Goal: Obtain resource: Obtain resource

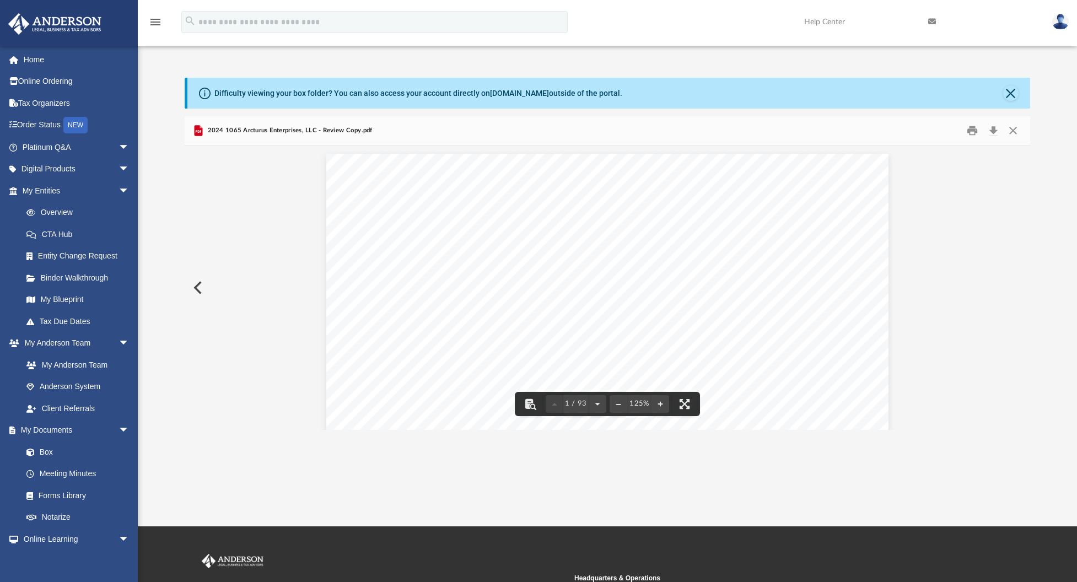
scroll to position [221, 0]
click at [1026, 92] on div "Difficulty viewing your box folder? You can also access your account directly o…" at bounding box center [608, 93] width 843 height 31
click at [1005, 95] on button "Close" at bounding box center [1011, 92] width 15 height 15
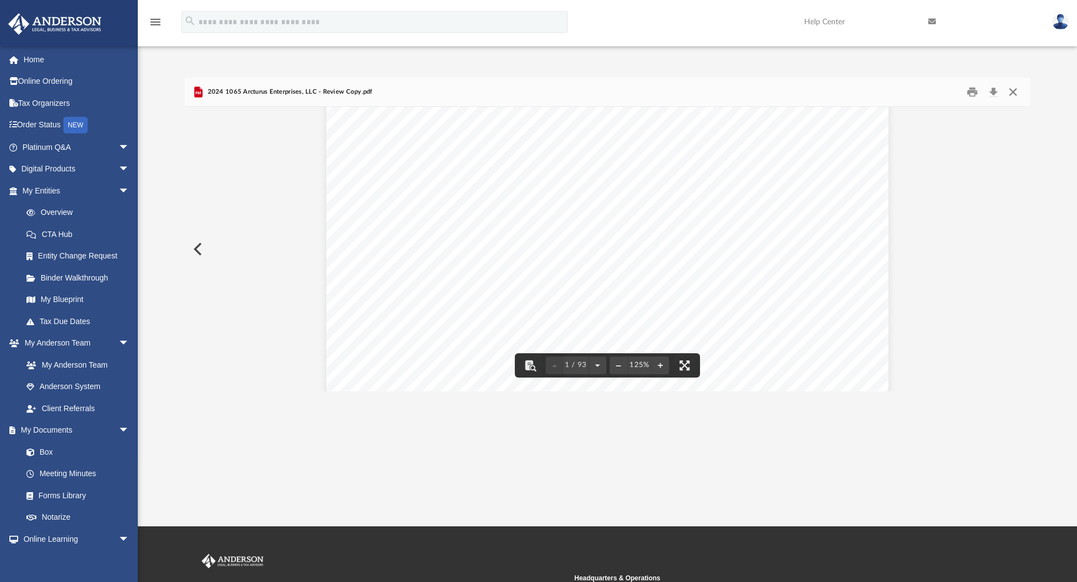
click at [1017, 89] on button "Close" at bounding box center [1013, 92] width 20 height 17
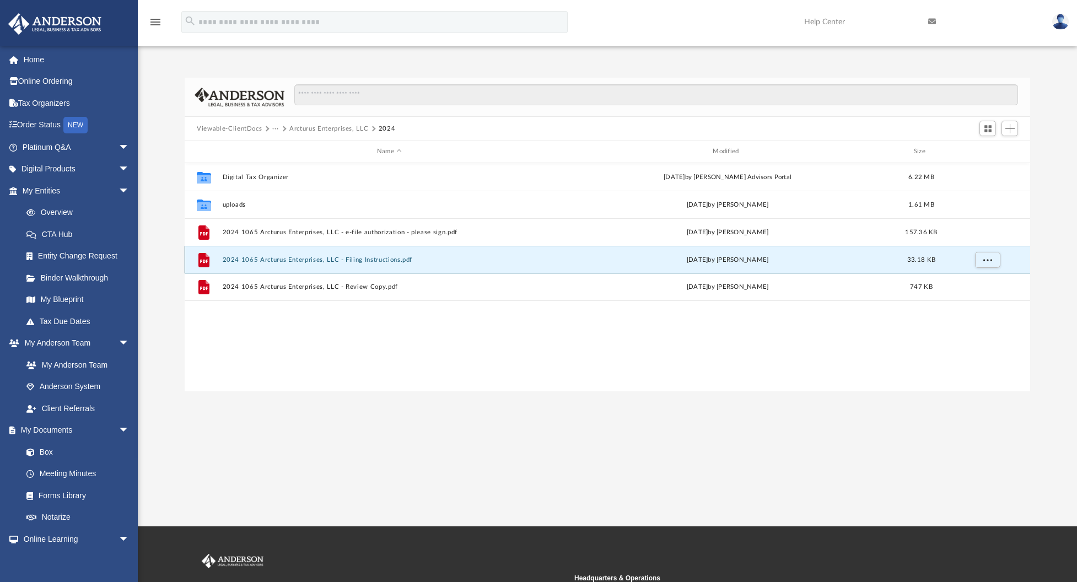
click at [350, 259] on button "2024 1065 Arcturus Enterprises, LLC - Filing Instructions.pdf" at bounding box center [390, 259] width 334 height 7
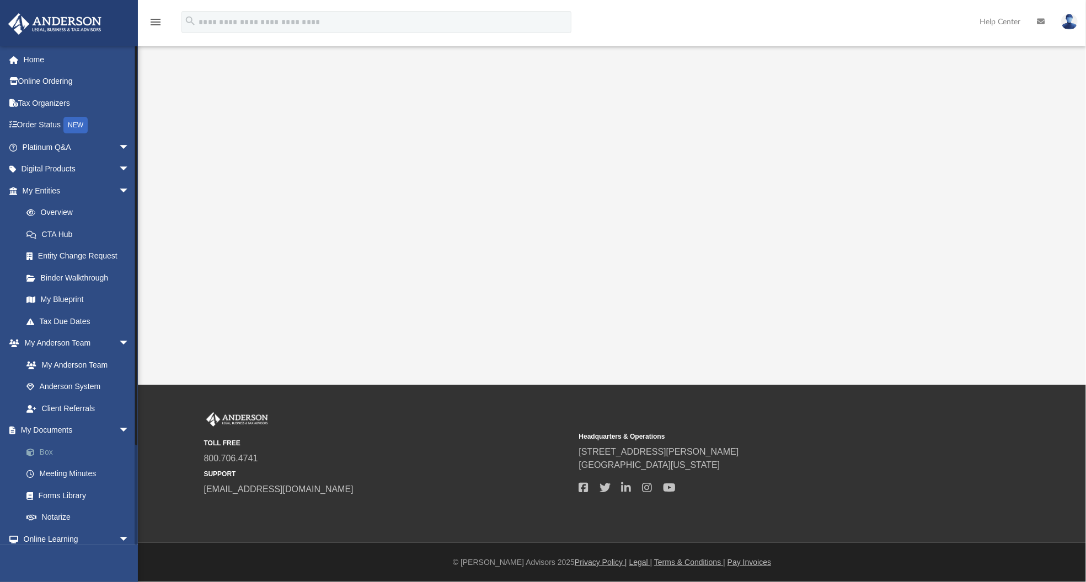
click at [42, 454] on link "Box" at bounding box center [80, 452] width 131 height 22
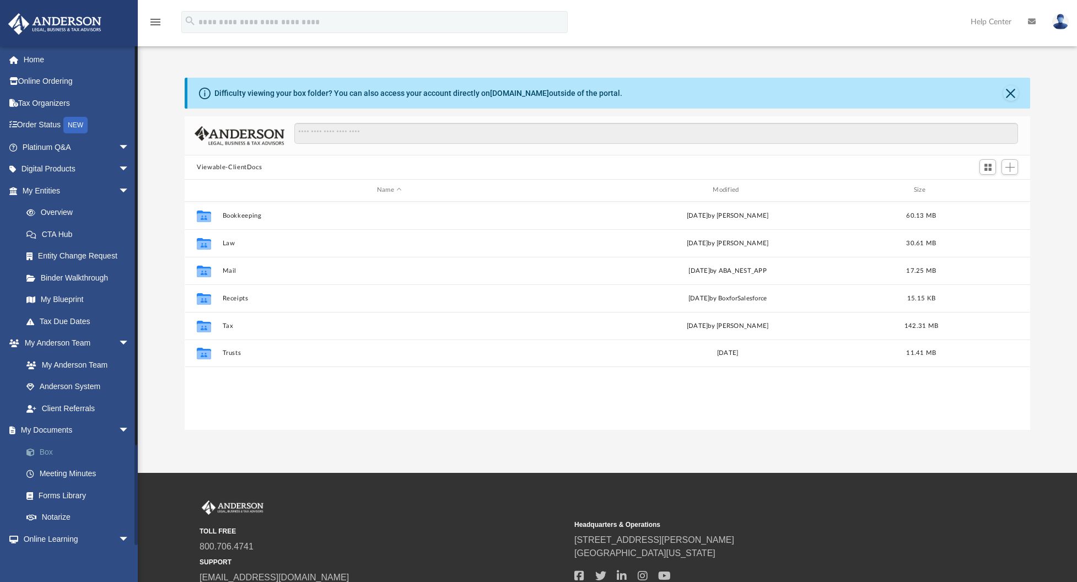
scroll to position [9, 9]
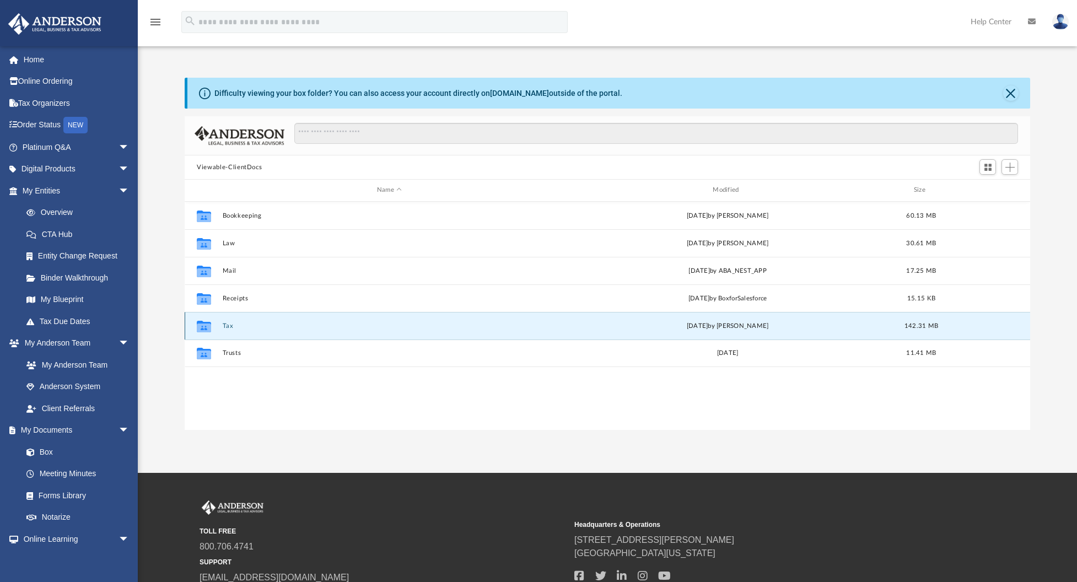
click at [234, 328] on button "Tax" at bounding box center [390, 326] width 334 height 7
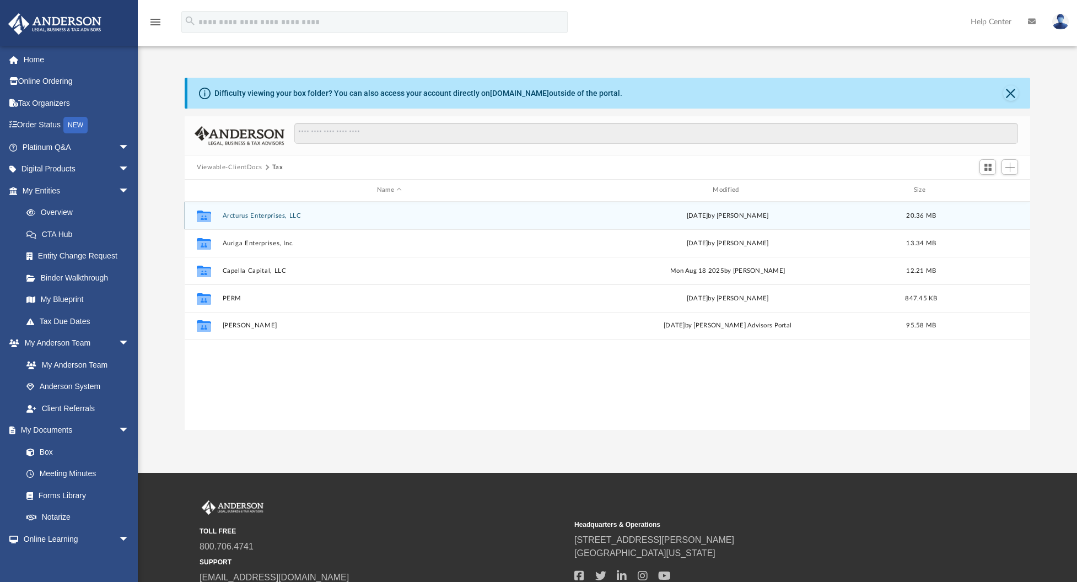
click at [286, 212] on button "Arcturus Enterprises, LLC" at bounding box center [390, 215] width 334 height 7
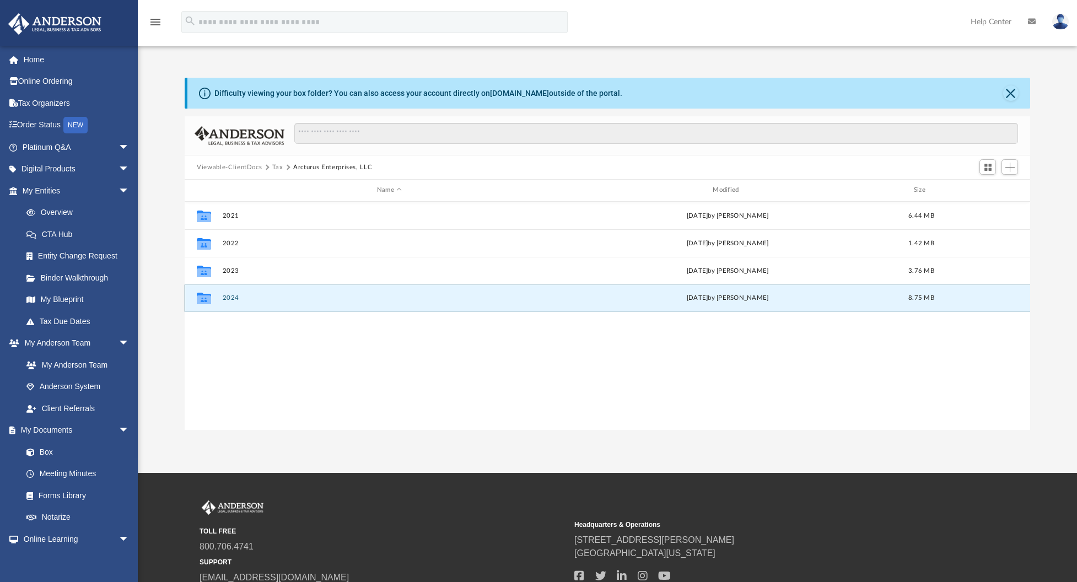
click at [250, 299] on button "2024" at bounding box center [390, 297] width 334 height 7
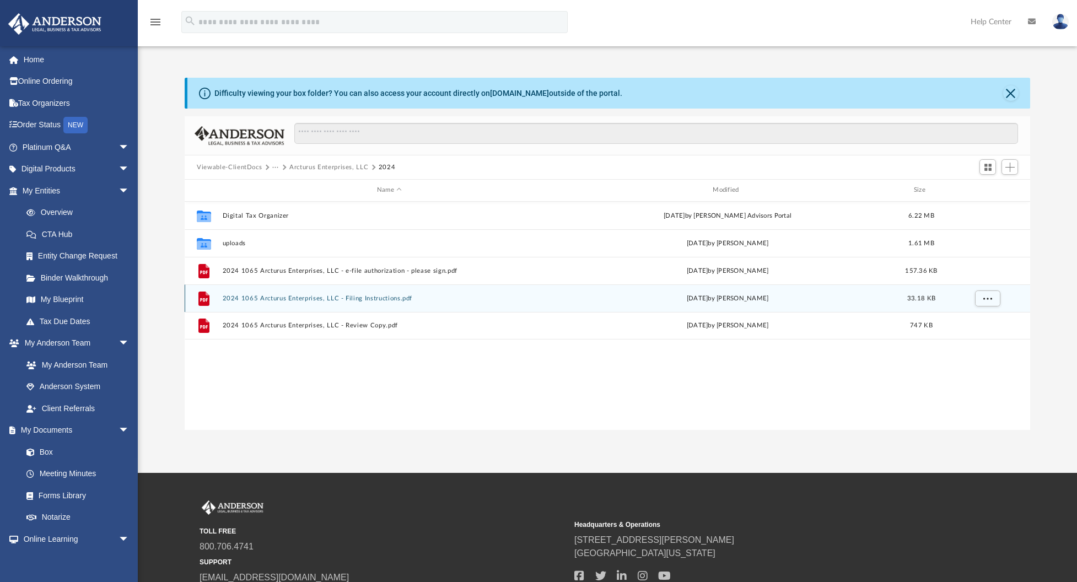
click at [277, 295] on button "2024 1065 Arcturus Enterprises, LLC - Filing Instructions.pdf" at bounding box center [390, 298] width 334 height 7
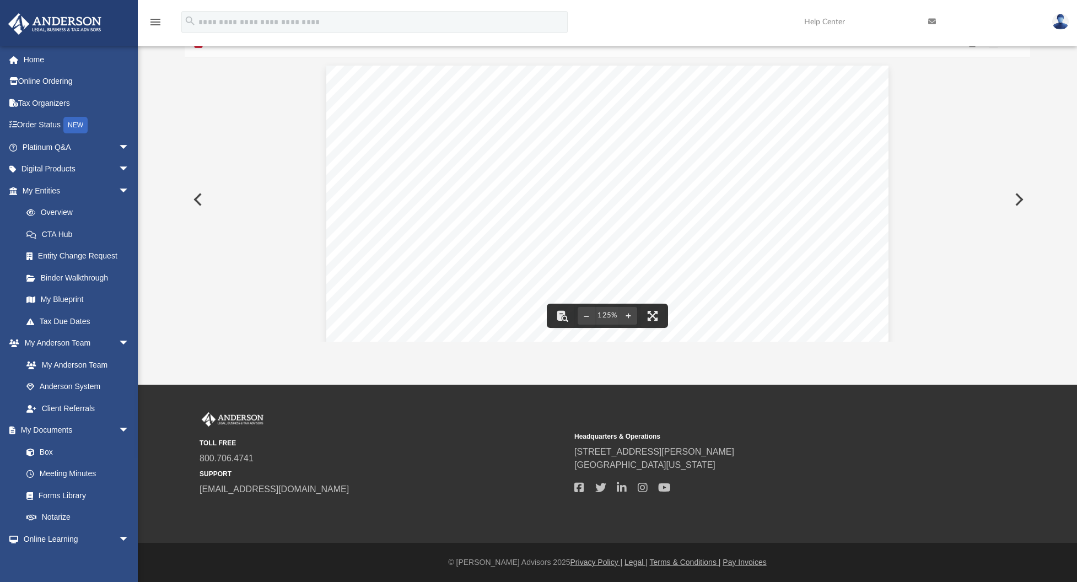
scroll to position [0, 0]
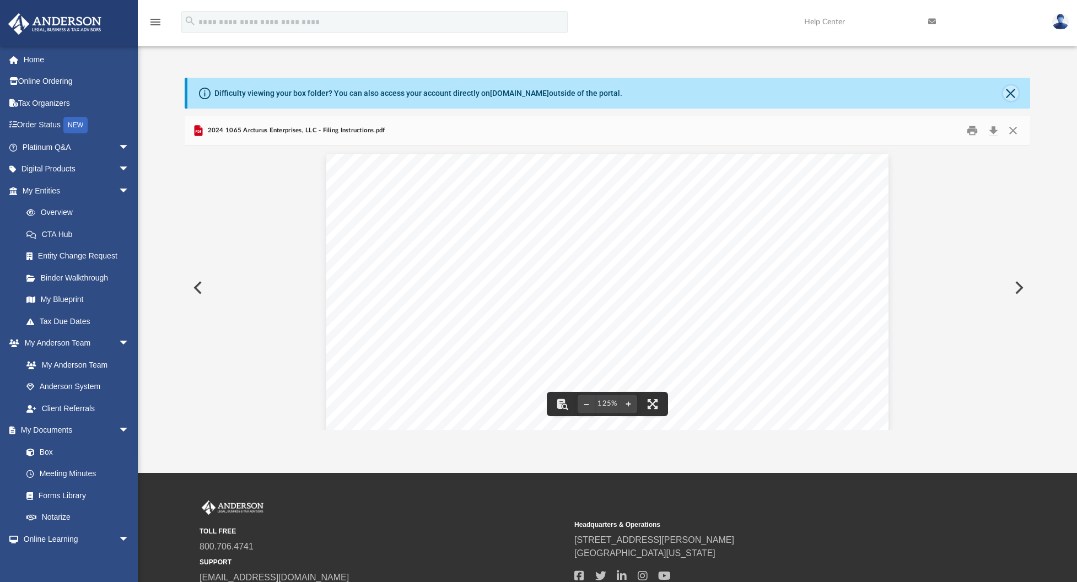
click at [1008, 93] on button "Close" at bounding box center [1011, 92] width 15 height 15
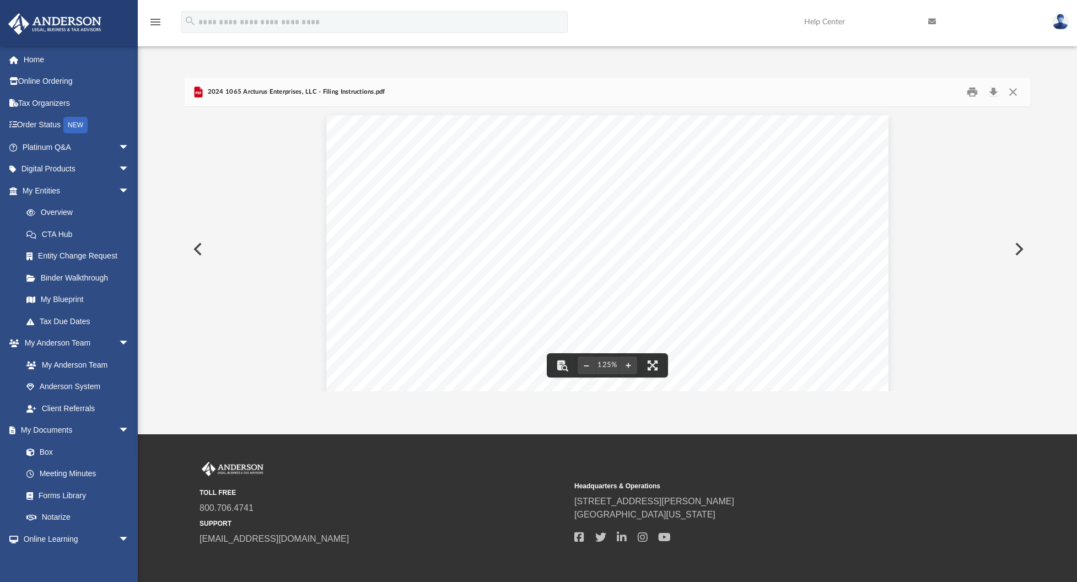
click at [1012, 130] on div "[DATE] ARCTURUS ENTERPRISES, LLC [STREET_ADDRESS] ARCTURUS ENTERPRISES, LLC: We…" at bounding box center [608, 479] width 846 height 744
click at [1014, 93] on button "Close" at bounding box center [1013, 92] width 20 height 17
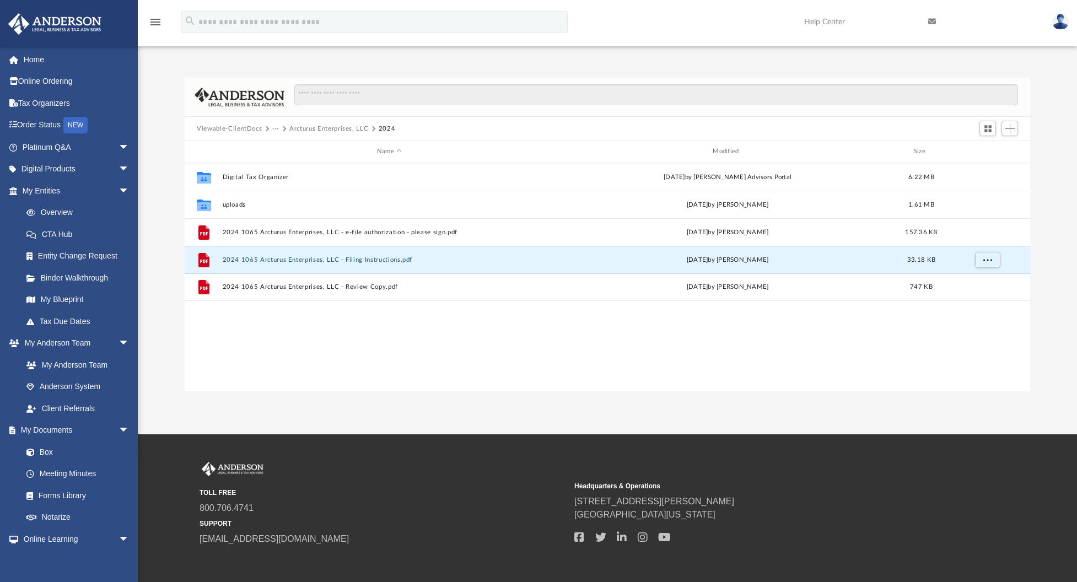
click at [276, 129] on button "···" at bounding box center [275, 129] width 7 height 10
click at [283, 147] on li "Tax" at bounding box center [283, 148] width 10 height 12
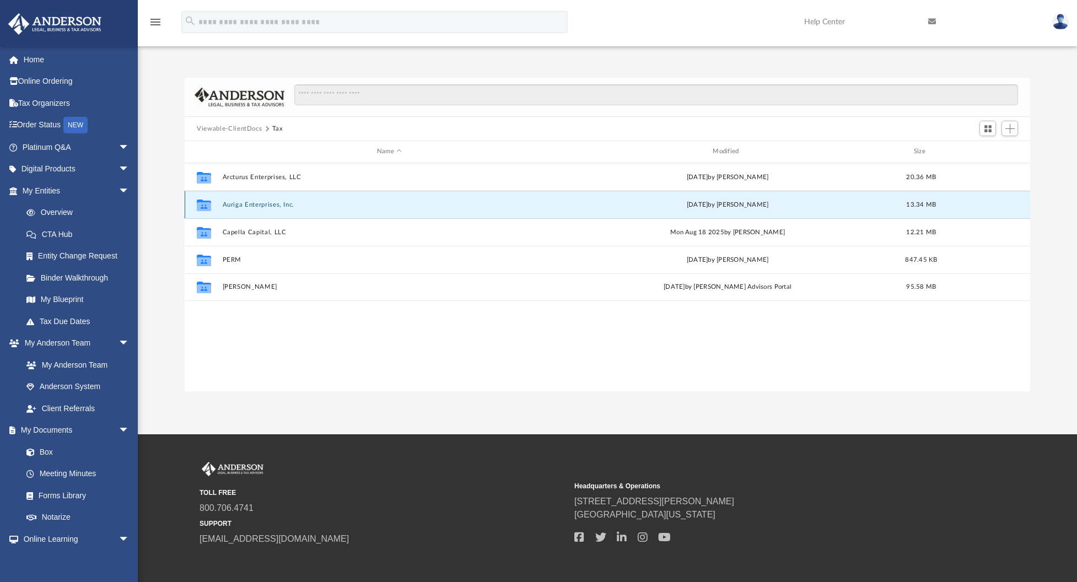
click at [344, 202] on button "Auriga Enterprises, Inc." at bounding box center [390, 204] width 334 height 7
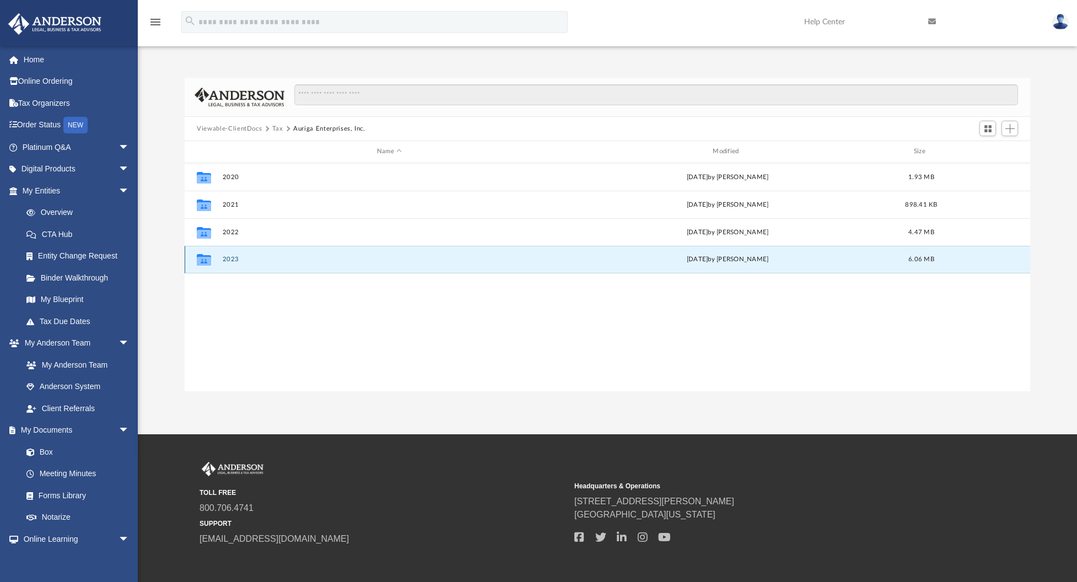
click at [265, 260] on button "2023" at bounding box center [390, 259] width 334 height 7
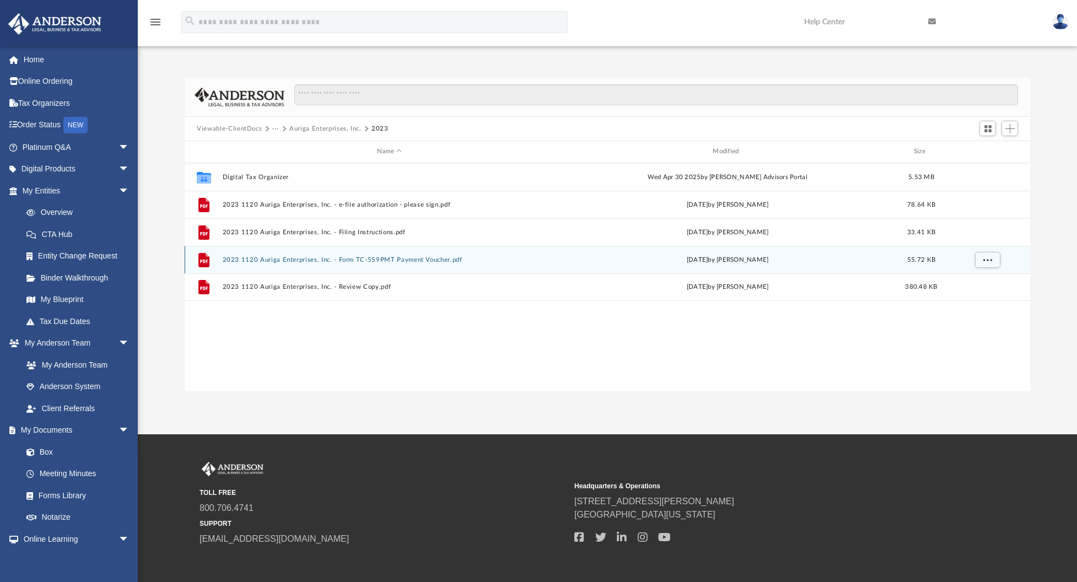
click at [339, 260] on button "2023 1120 Auriga Enterprises, Inc. - Form TC-559PMT Payment Voucher.pdf" at bounding box center [390, 259] width 334 height 7
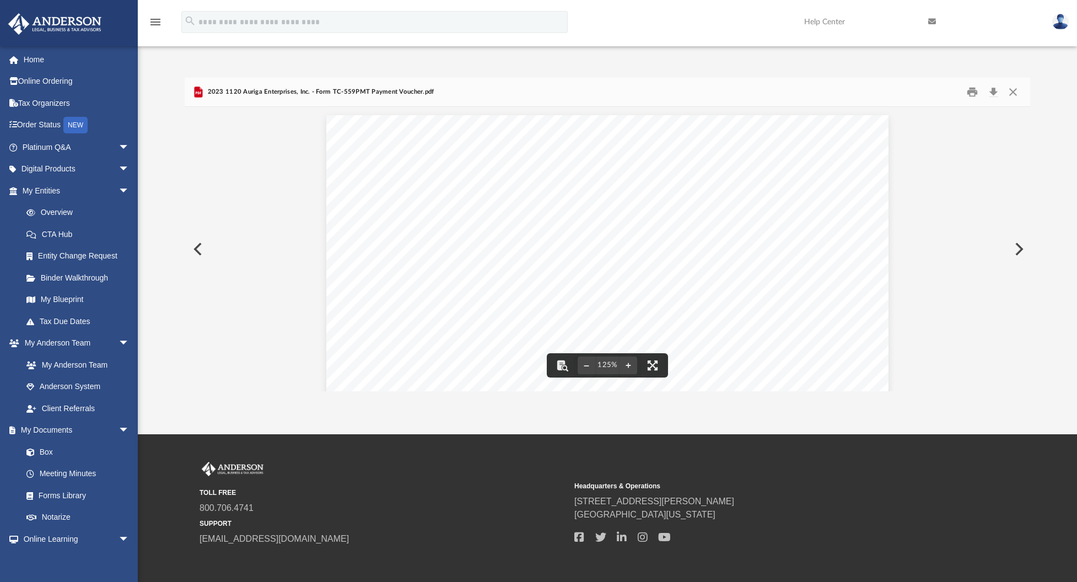
click at [702, 303] on div "381342 [DATE] CUT HERE CUT HERE Mail to: [US_STATE] State Tax Commission, [STRE…" at bounding box center [607, 479] width 562 height 728
click at [1019, 253] on button "Preview" at bounding box center [1018, 249] width 24 height 31
click at [200, 251] on button "Preview" at bounding box center [197, 249] width 24 height 31
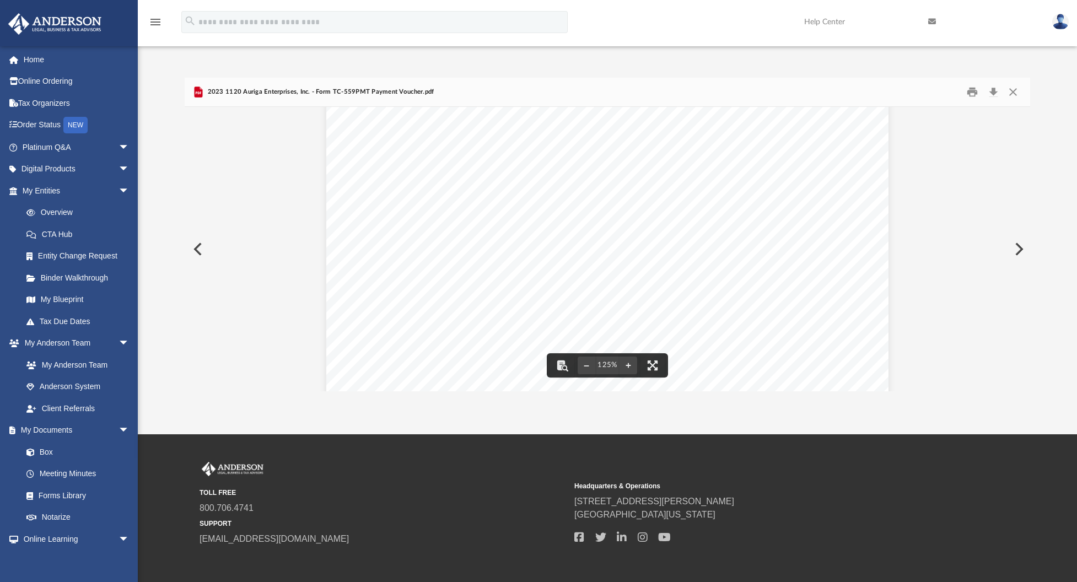
click at [704, 287] on div "381342 [DATE] CUT HERE CUT HERE Mail to: [US_STATE] State Tax Commission, [STRE…" at bounding box center [607, 302] width 562 height 728
click at [583, 363] on button "File preview" at bounding box center [587, 365] width 18 height 24
click at [976, 93] on button "Print" at bounding box center [973, 92] width 22 height 17
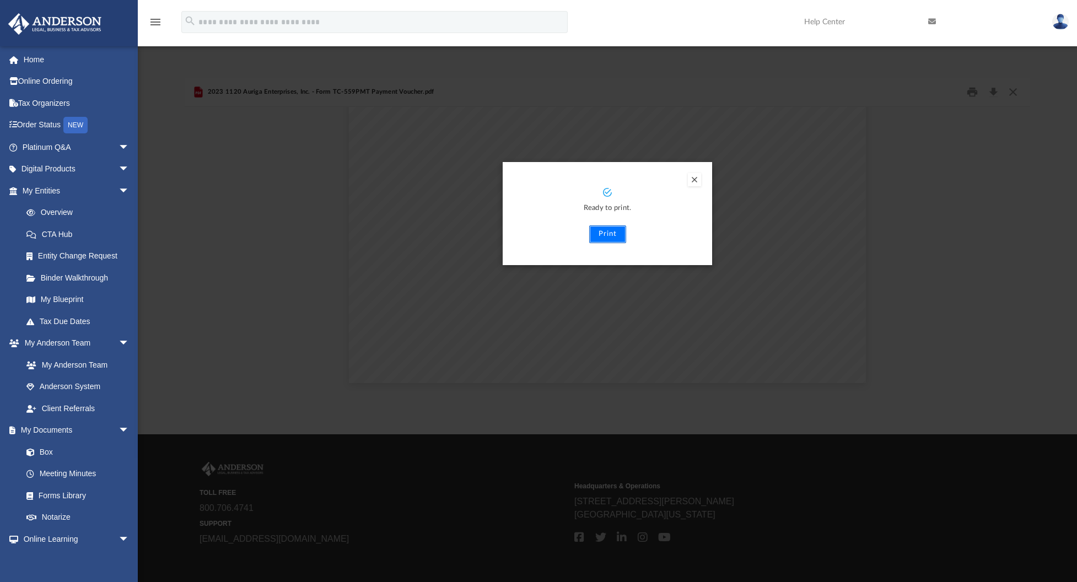
click at [609, 238] on button "Print" at bounding box center [607, 235] width 37 height 18
